Goal: Check status: Check status

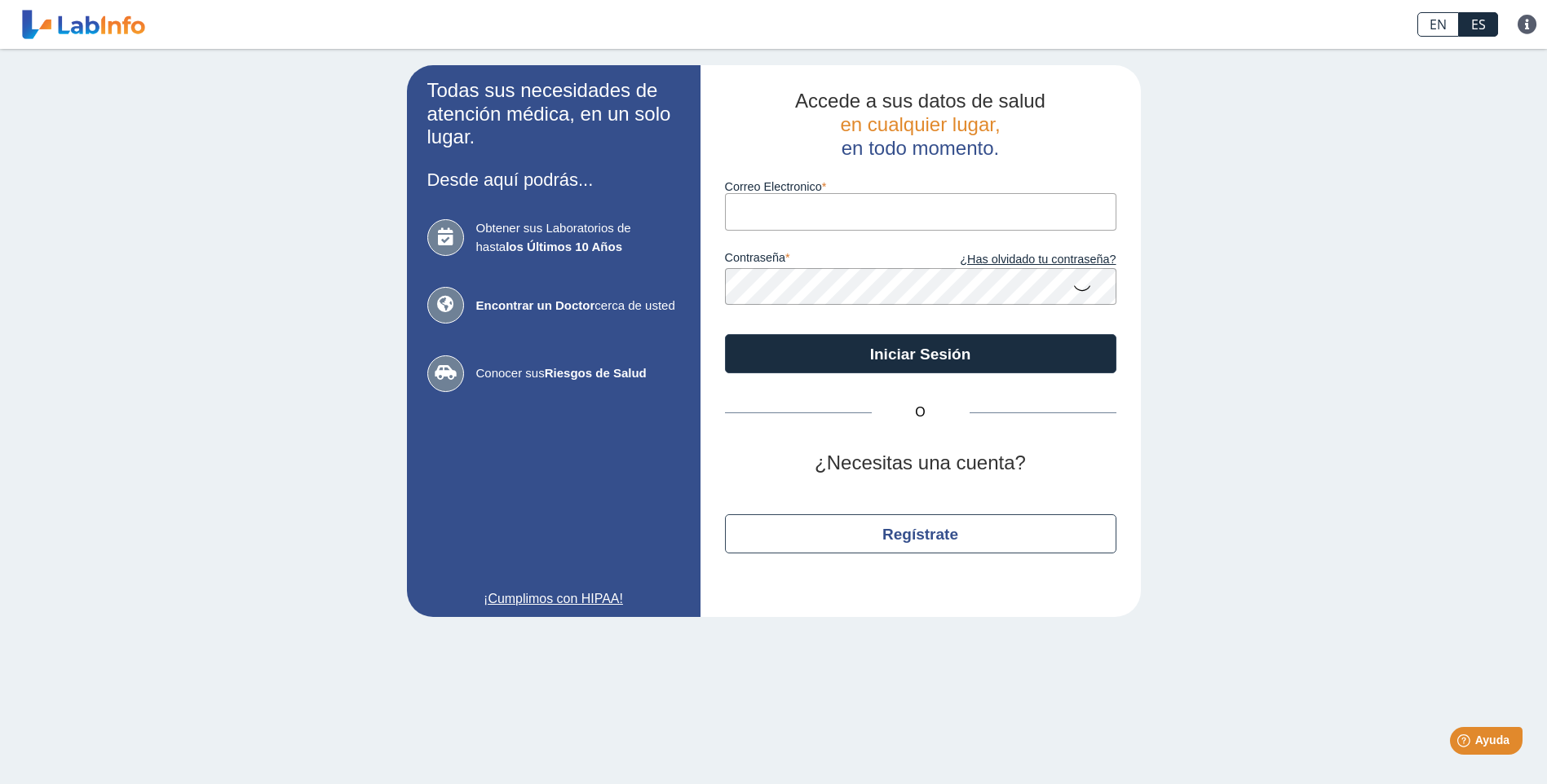
type input "[PERSON_NAME][EMAIL_ADDRESS][PERSON_NAME][DOMAIN_NAME]"
click at [725, 334] on button "Iniciar Sesión" at bounding box center [920, 354] width 391 height 39
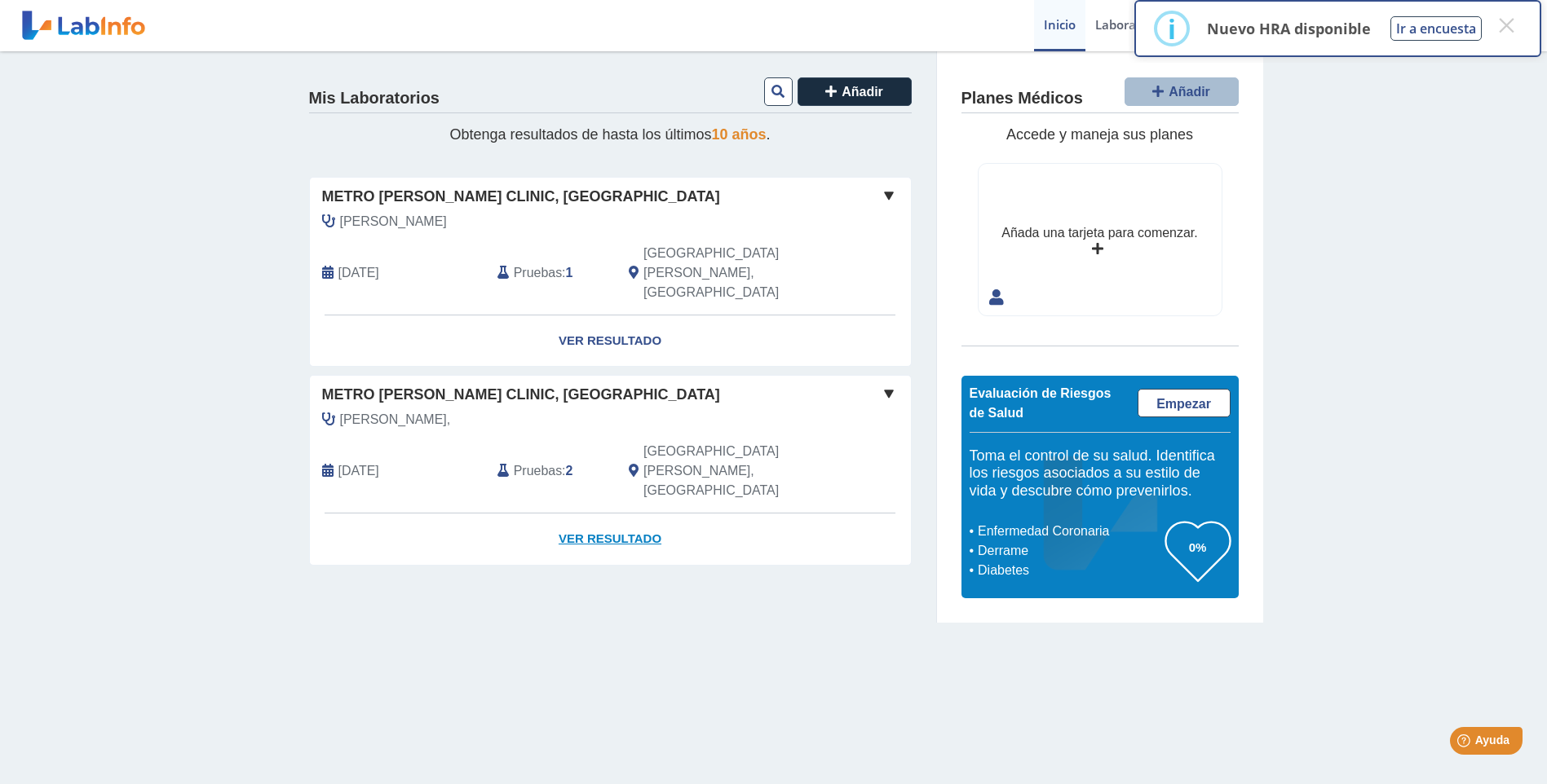
click at [631, 514] on link "Ver Resultado" at bounding box center [610, 540] width 601 height 52
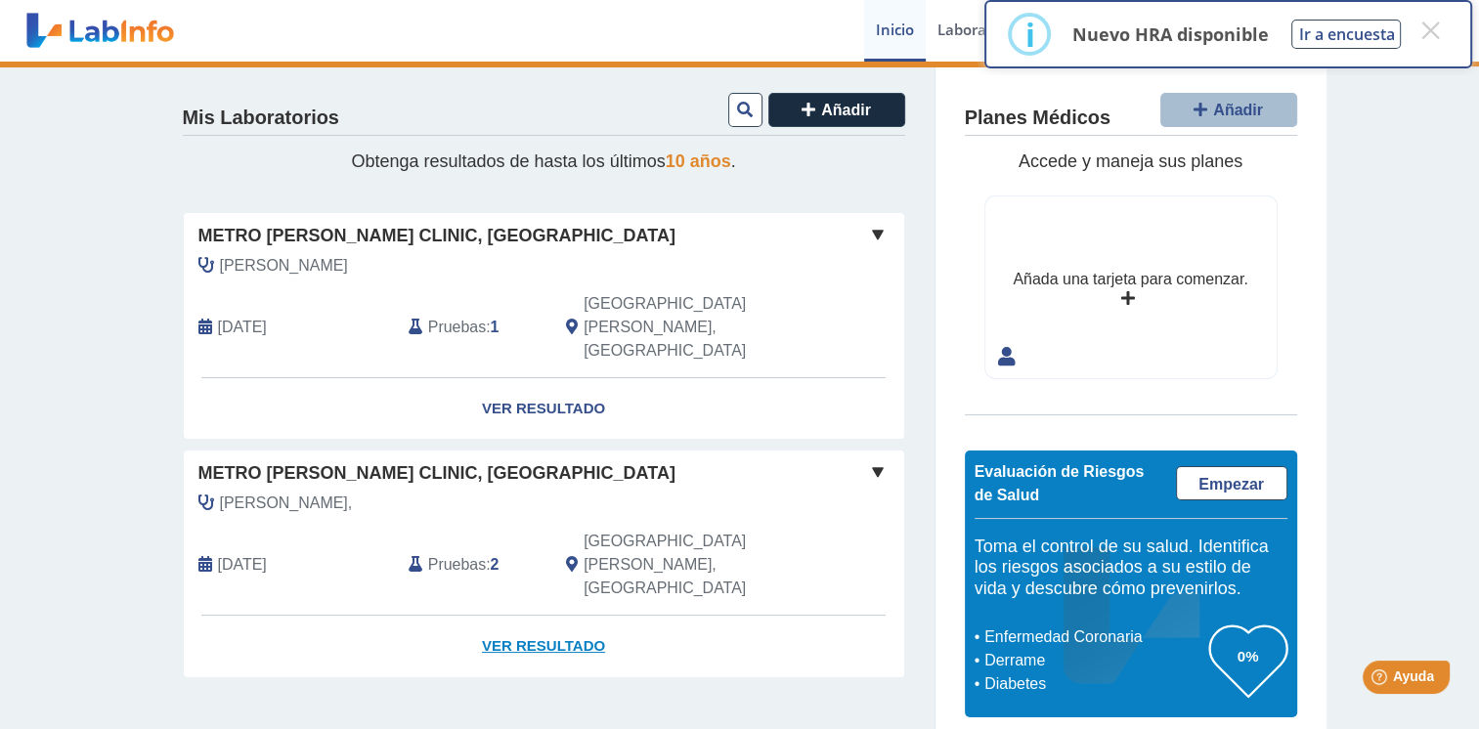
click at [552, 616] on link "Ver Resultado" at bounding box center [544, 647] width 720 height 62
click at [880, 460] on span at bounding box center [877, 471] width 23 height 23
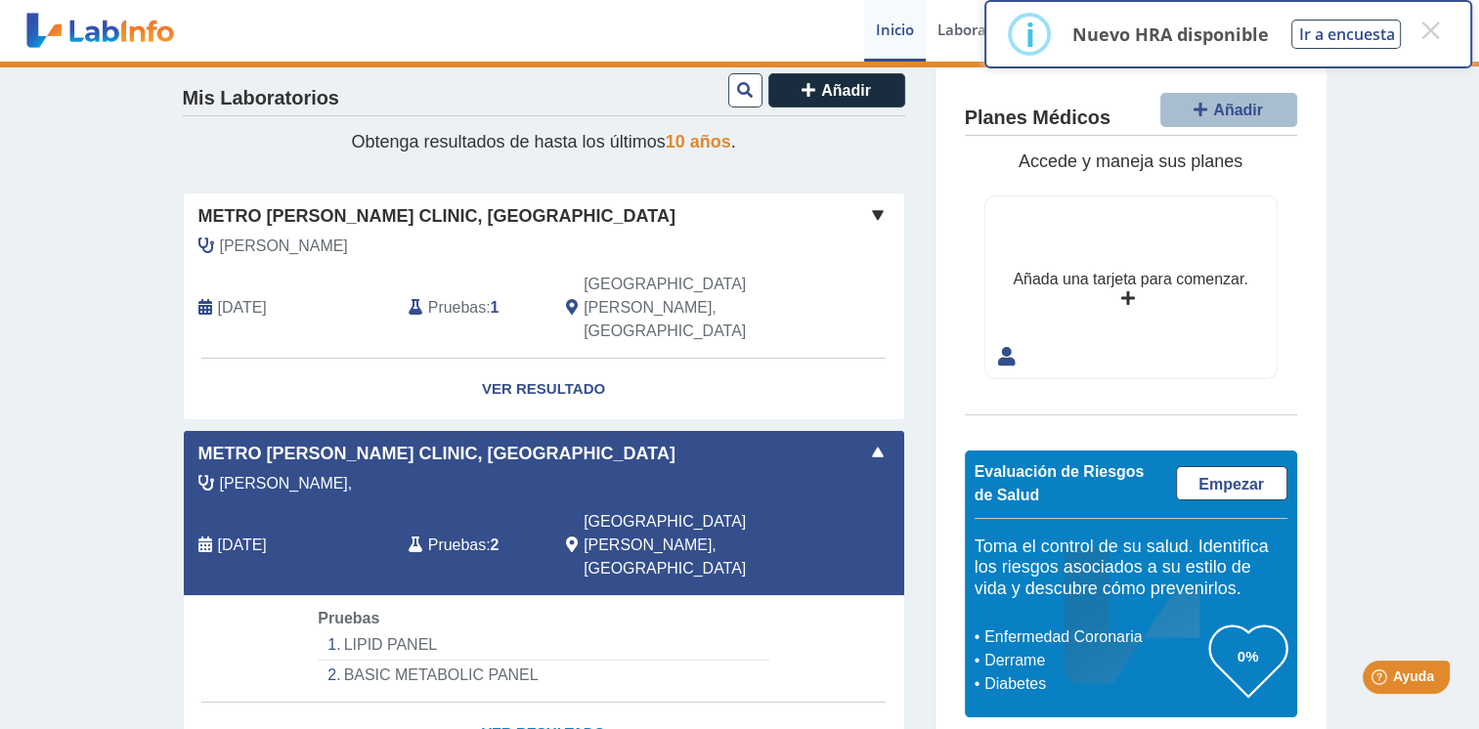
scroll to position [29, 0]
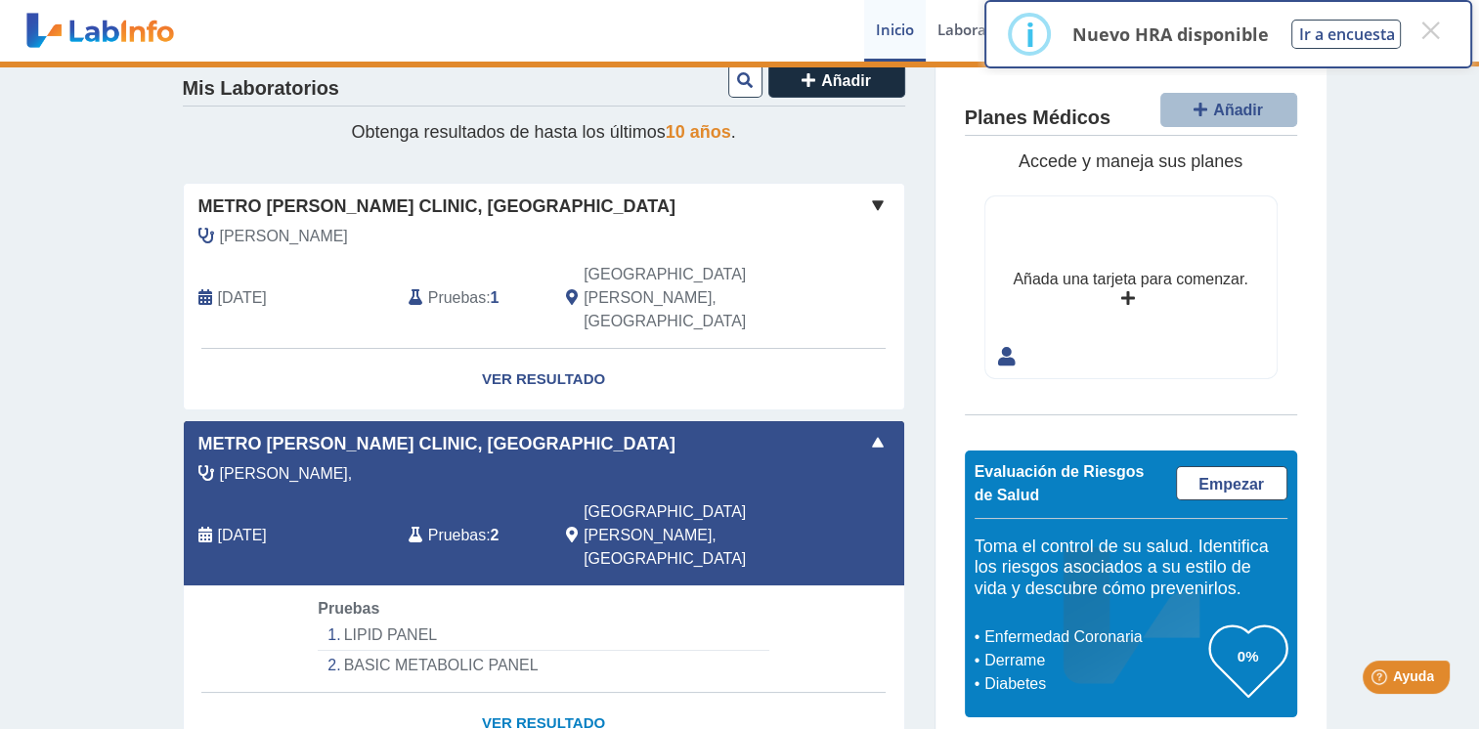
click at [547, 693] on link "Ver Resultado" at bounding box center [544, 724] width 720 height 62
click at [1427, 28] on button "×" at bounding box center [1430, 30] width 35 height 35
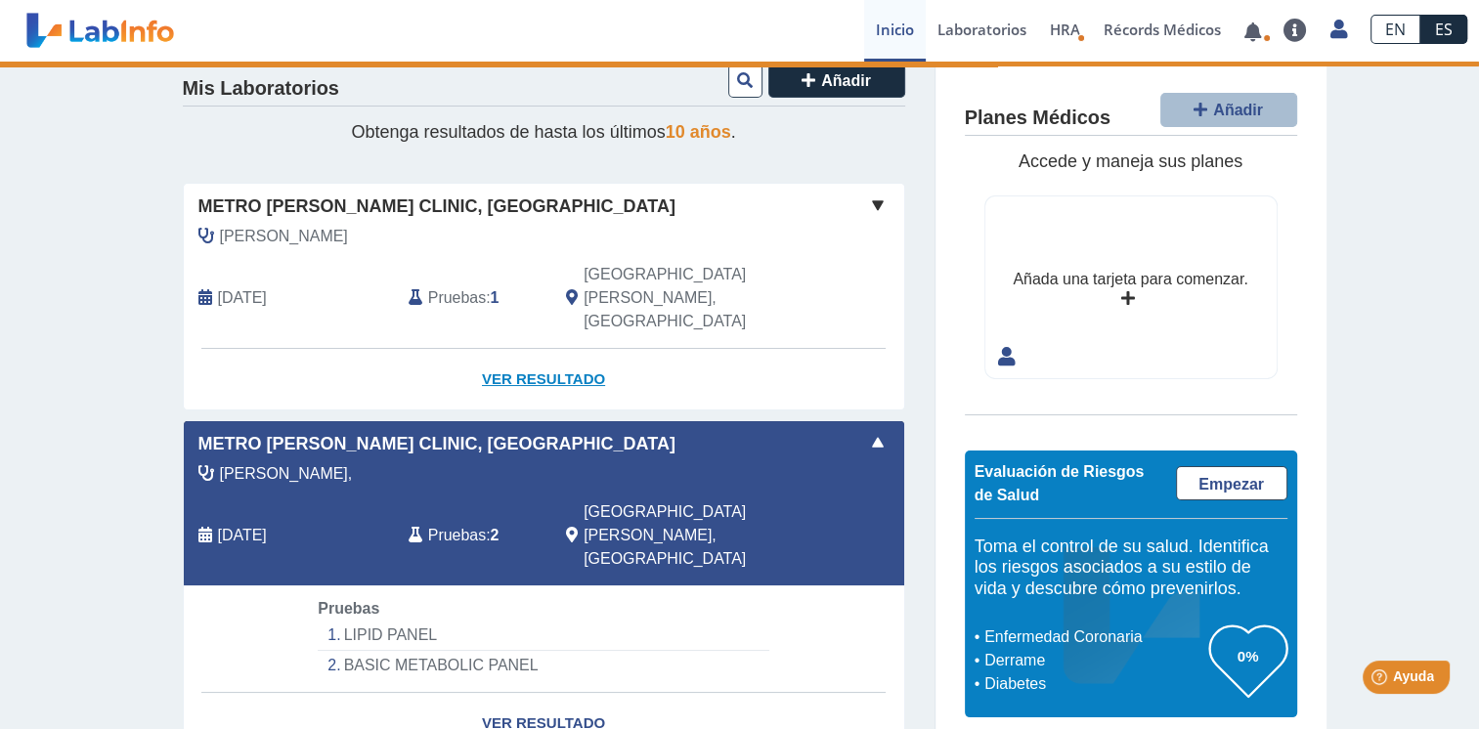
click at [522, 349] on link "Ver Resultado" at bounding box center [544, 380] width 720 height 62
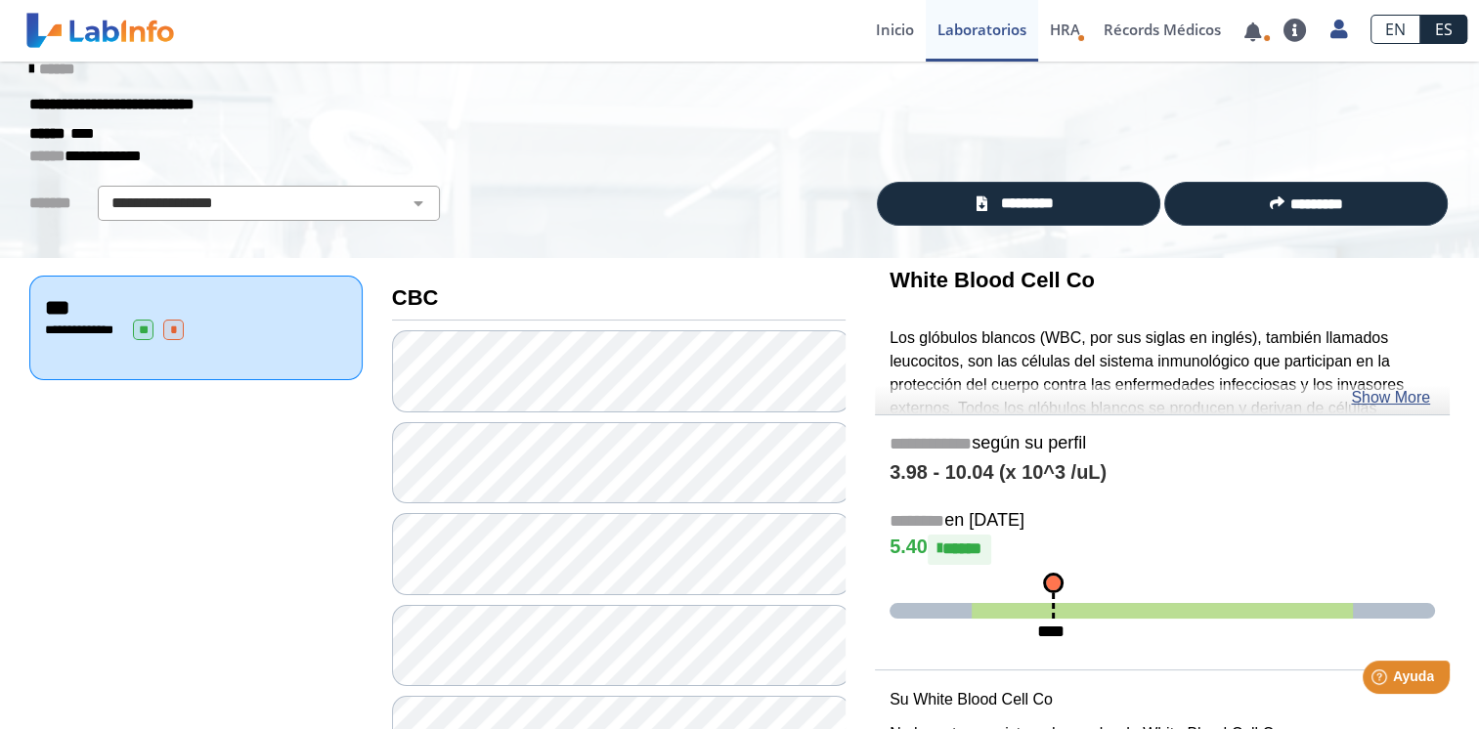
click at [29, 69] on icon at bounding box center [31, 70] width 4 height 16
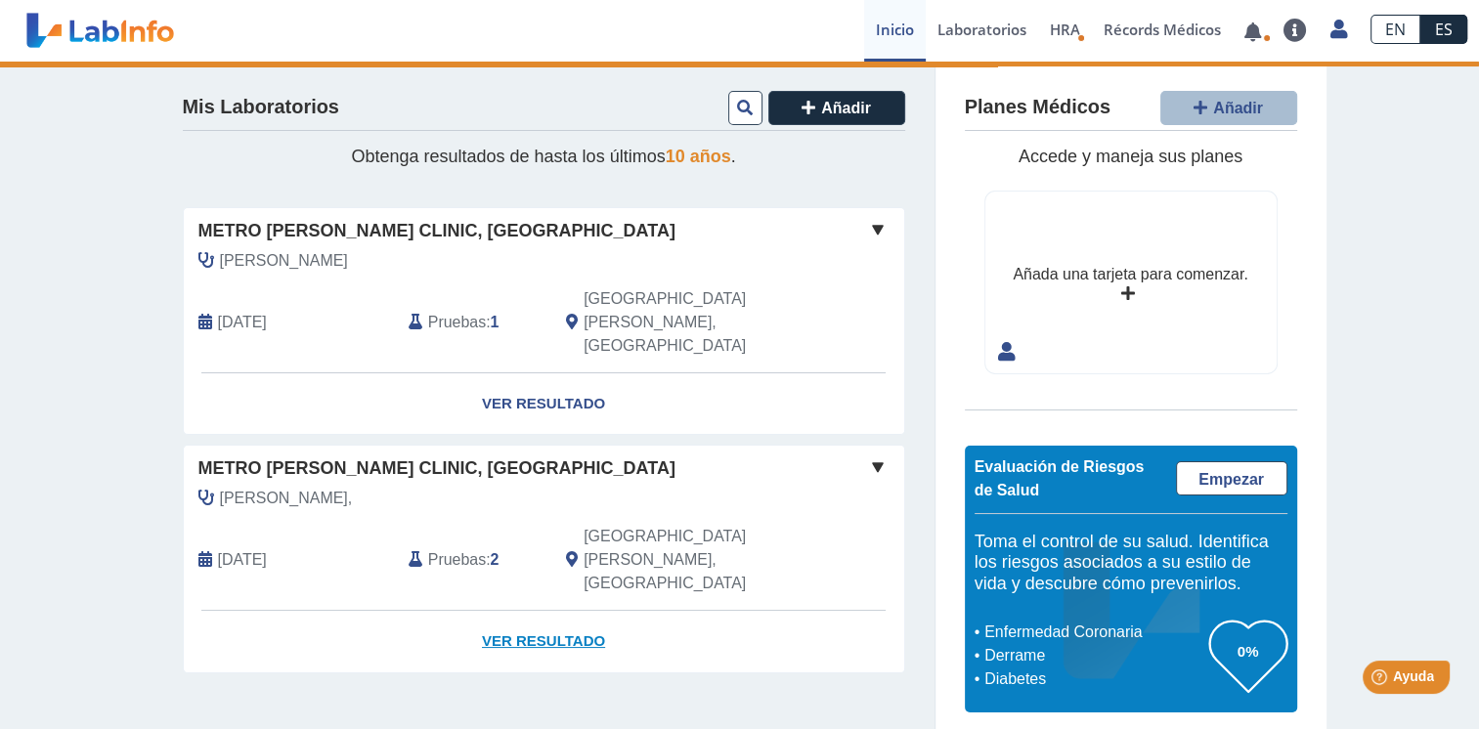
click at [559, 611] on link "Ver Resultado" at bounding box center [544, 642] width 720 height 62
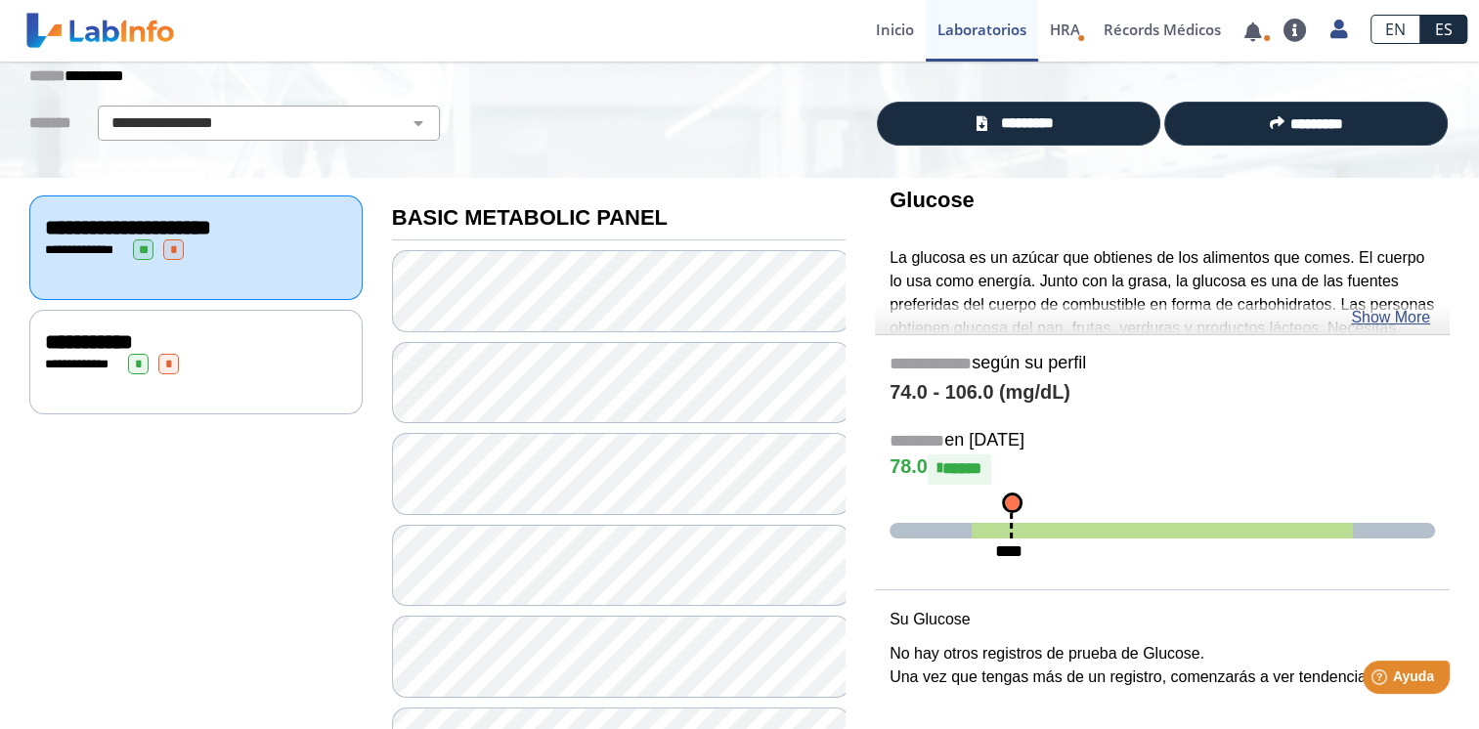
scroll to position [78, 0]
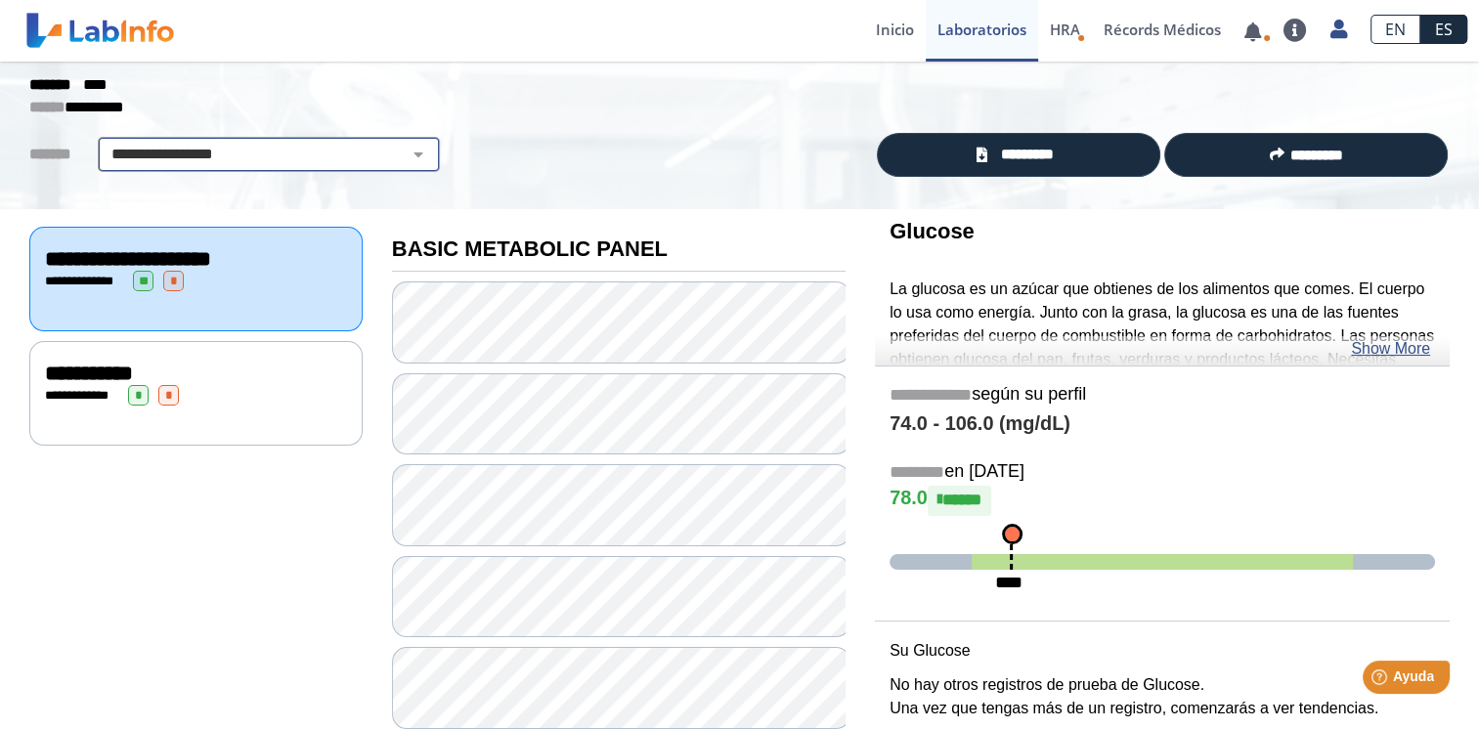
click at [290, 165] on div "**********" at bounding box center [269, 154] width 342 height 35
click at [290, 162] on select "**********" at bounding box center [269, 154] width 330 height 23
click at [91, 389] on span "**********" at bounding box center [82, 395] width 54 height 13
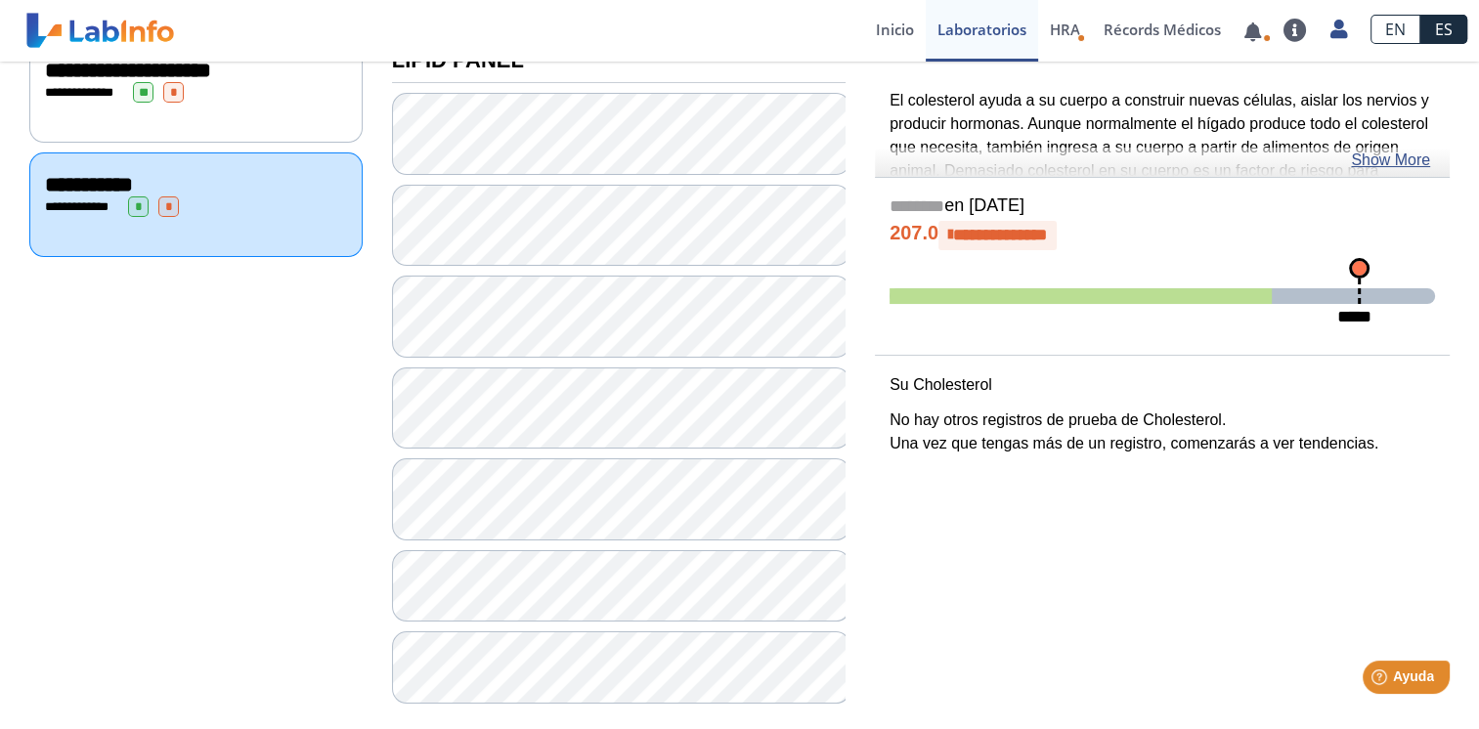
scroll to position [289, 0]
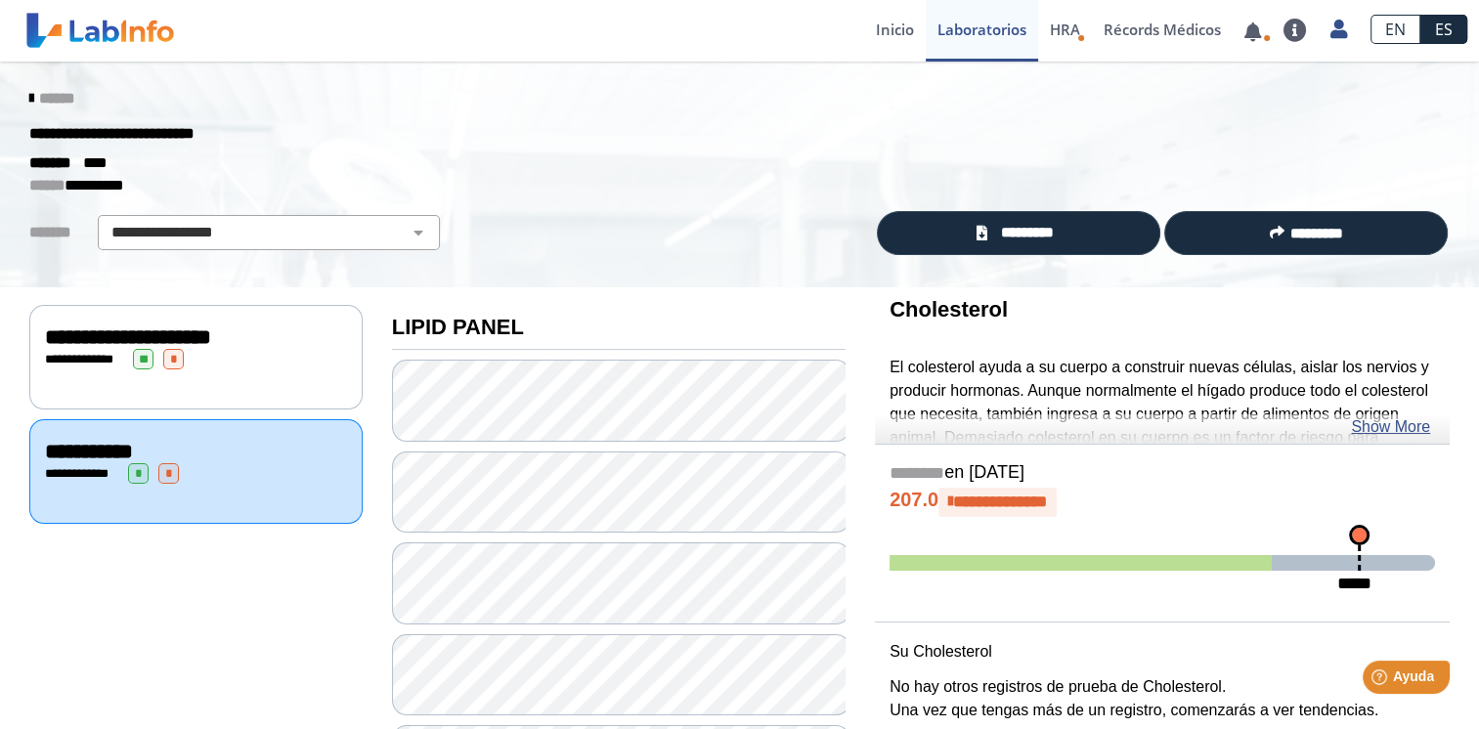
drag, startPoint x: 23, startPoint y: 94, endPoint x: 31, endPoint y: 111, distance: 19.3
click at [29, 94] on icon at bounding box center [31, 99] width 4 height 16
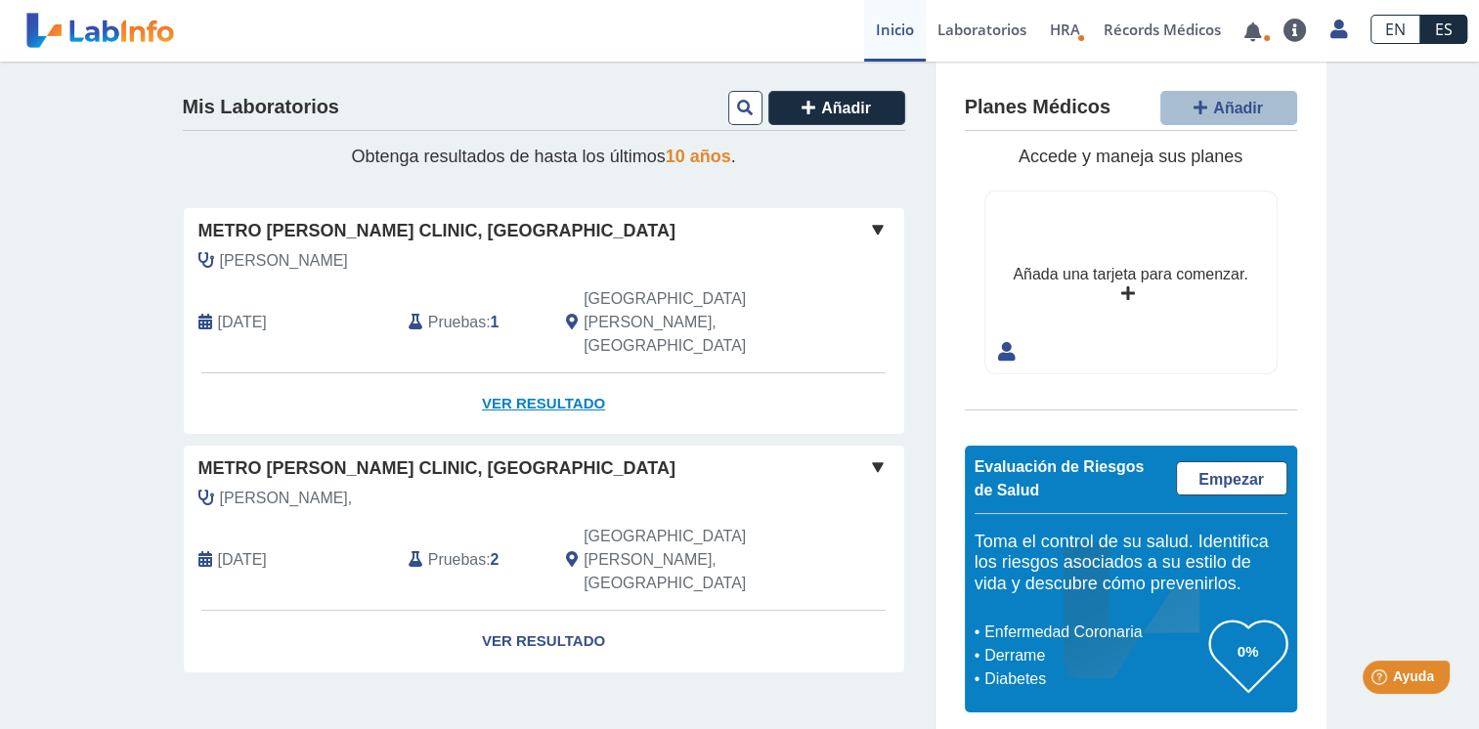
click at [551, 373] on link "Ver Resultado" at bounding box center [544, 404] width 720 height 62
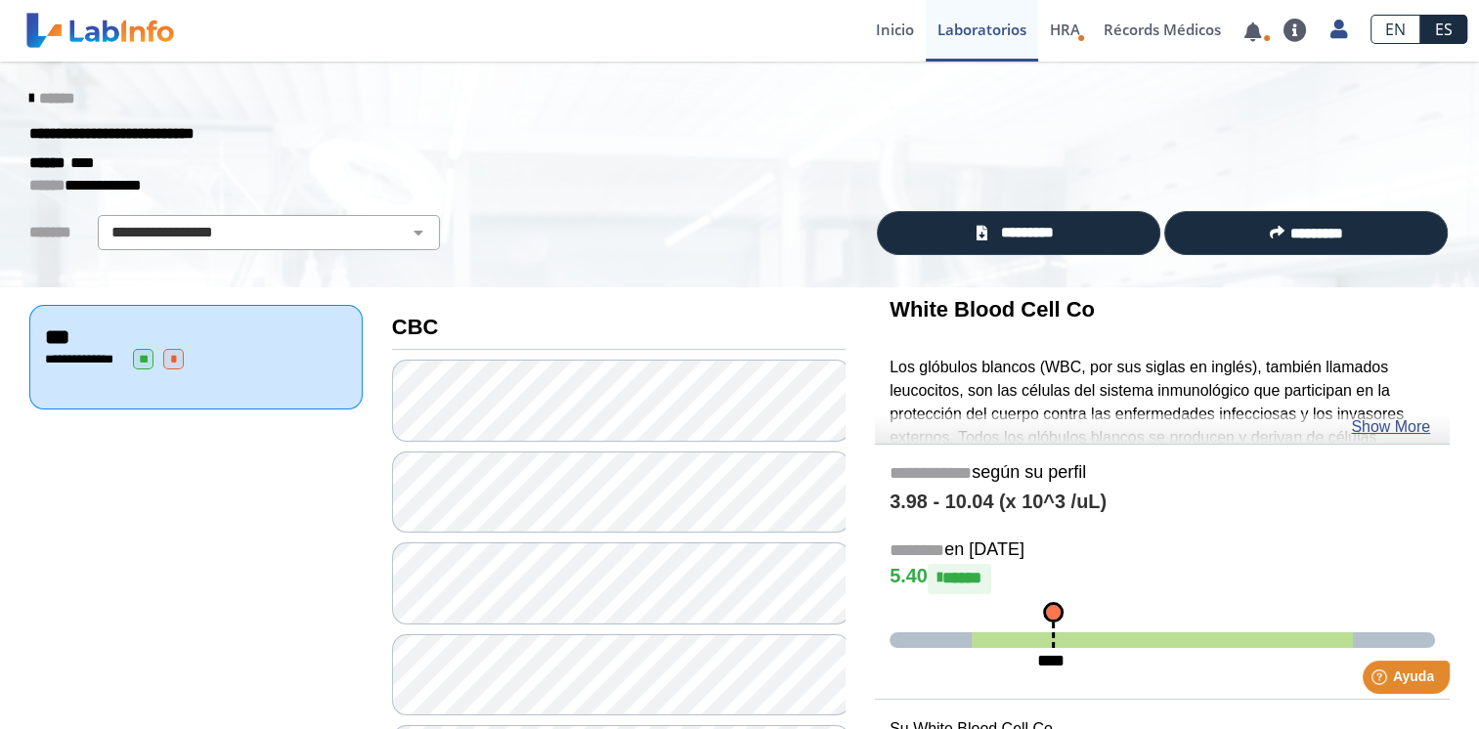
click at [29, 94] on icon at bounding box center [31, 99] width 4 height 16
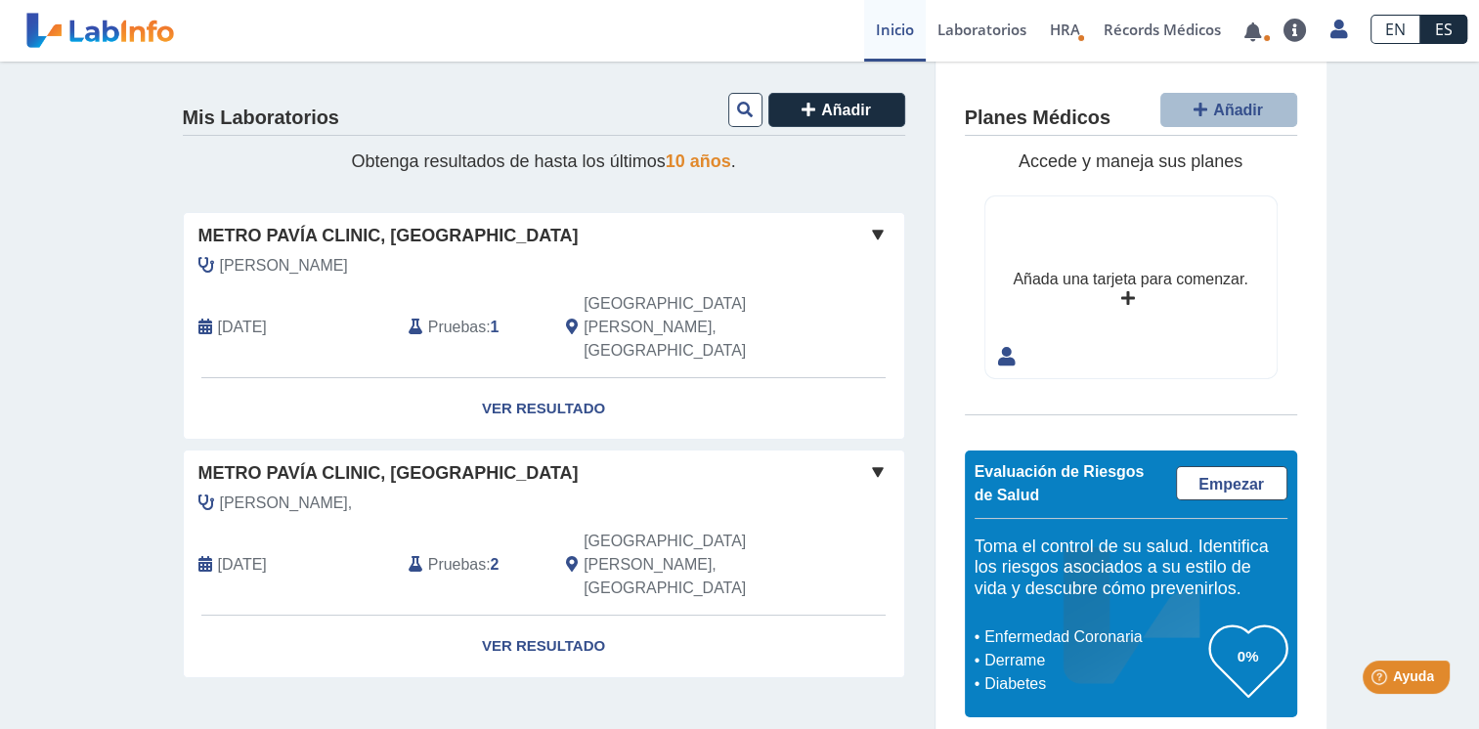
click at [866, 232] on span at bounding box center [877, 234] width 23 height 23
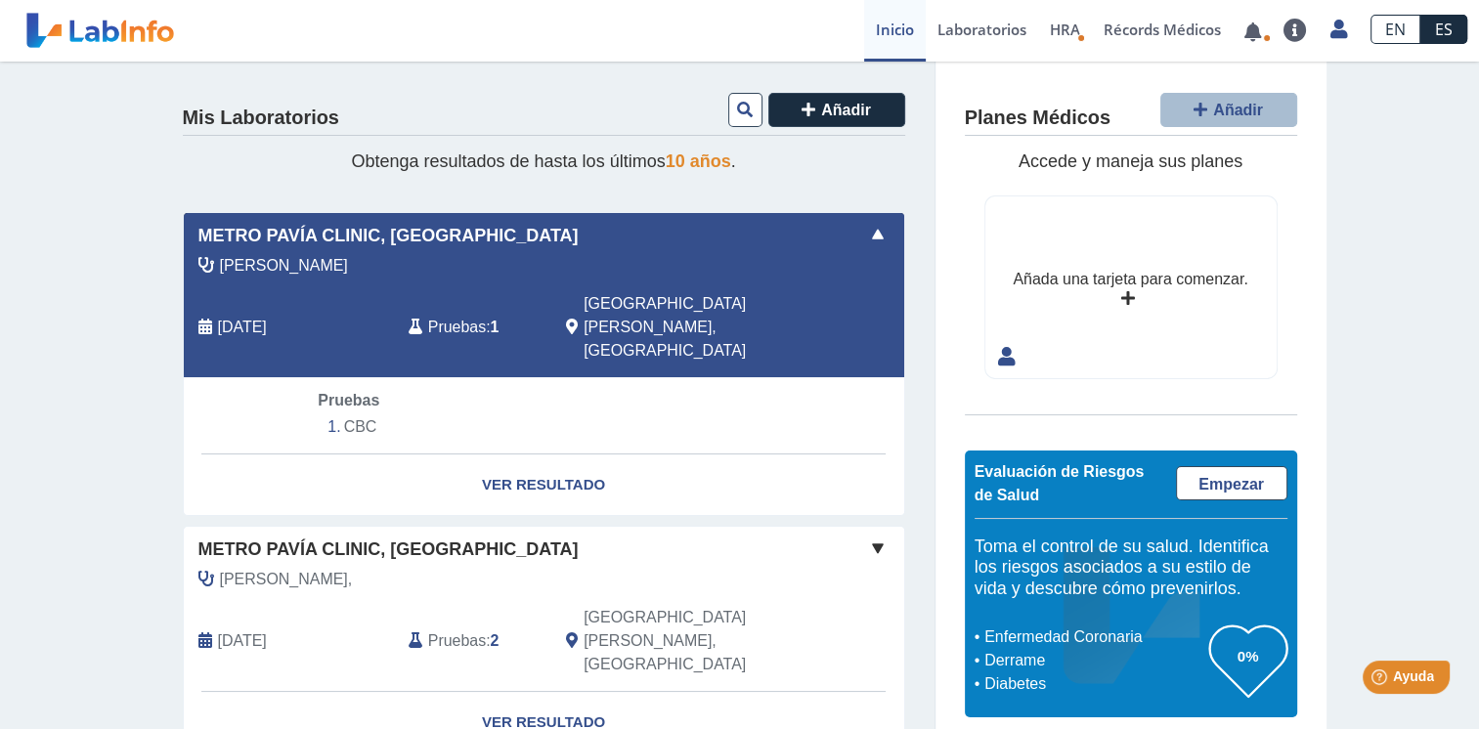
click at [867, 233] on span at bounding box center [877, 234] width 23 height 23
